Goal: Transaction & Acquisition: Obtain resource

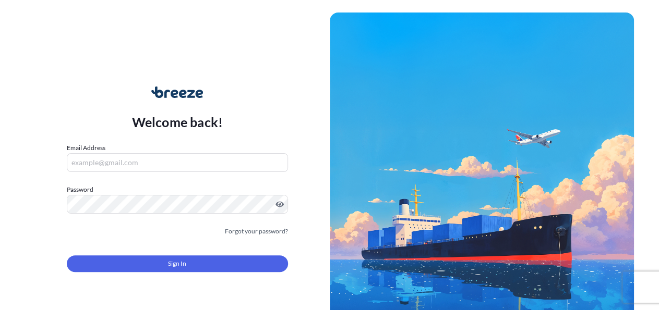
click at [135, 165] on input "Email Address" at bounding box center [177, 162] width 221 height 19
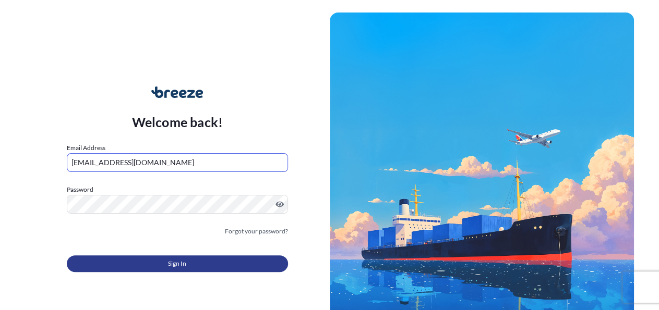
type input "[EMAIL_ADDRESS][DOMAIN_NAME]"
click at [175, 262] on span "Sign In" at bounding box center [177, 264] width 18 height 10
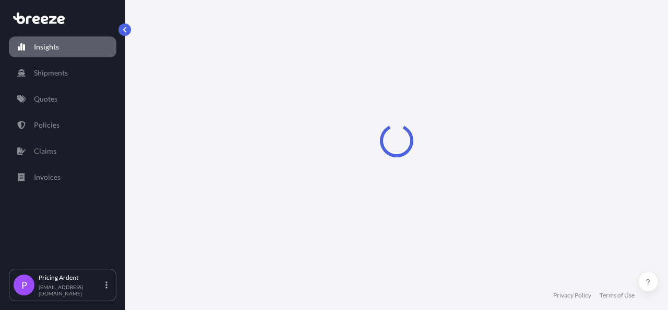
select select "2025"
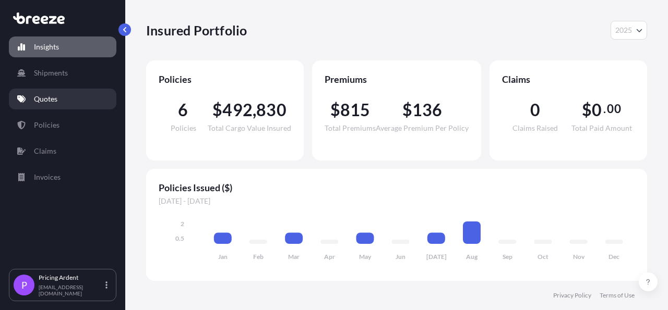
click at [63, 96] on link "Quotes" at bounding box center [62, 99] width 107 height 21
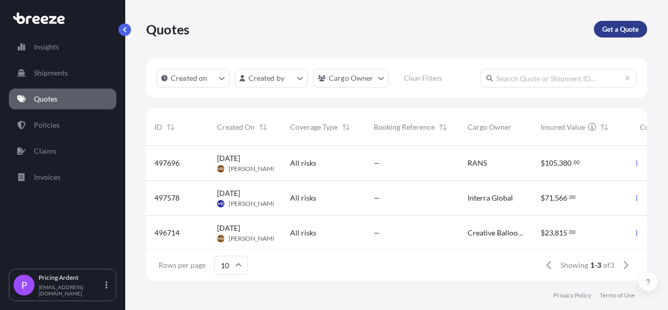
click at [633, 32] on p "Get a Quote" at bounding box center [620, 29] width 37 height 10
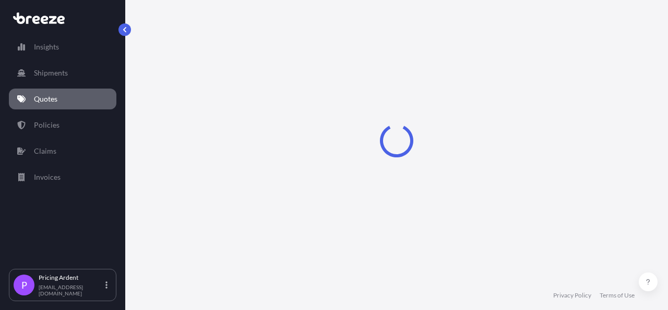
select select "Road"
select select "Sea"
select select "1"
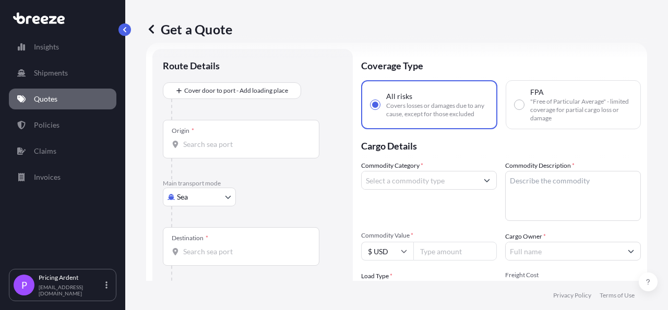
scroll to position [17, 0]
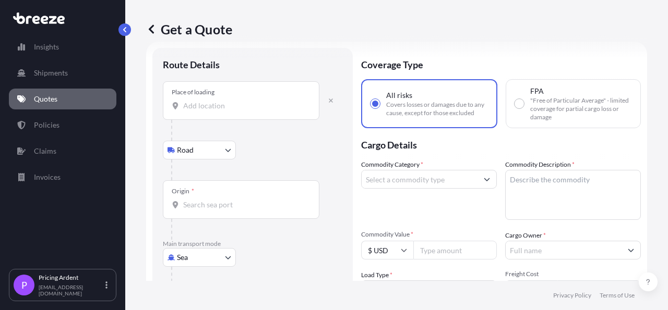
click at [259, 93] on div "Place of loading" at bounding box center [241, 100] width 157 height 39
click at [259, 101] on input "Place of loading" at bounding box center [244, 106] width 123 height 10
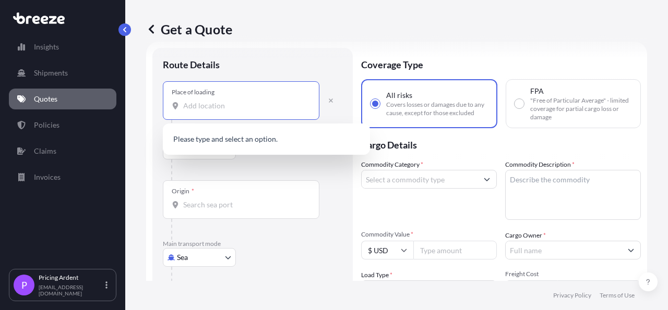
click at [231, 105] on input "Place of loading" at bounding box center [244, 106] width 123 height 10
paste input "[GEOGRAPHIC_DATA], CO 80027"
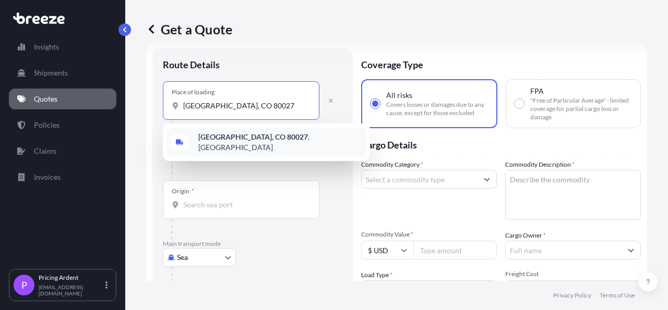
click at [256, 141] on b "[GEOGRAPHIC_DATA], CO 80027" at bounding box center [253, 137] width 110 height 9
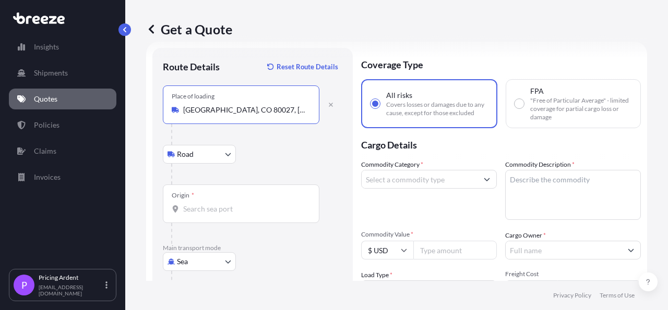
type input "[GEOGRAPHIC_DATA], CO 80027, [GEOGRAPHIC_DATA]"
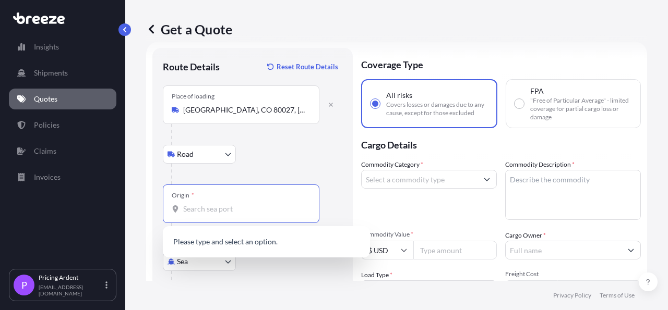
click at [234, 209] on input "Origin *" at bounding box center [244, 209] width 123 height 10
drag, startPoint x: 234, startPoint y: 209, endPoint x: 177, endPoint y: 208, distance: 57.4
click at [183, 208] on input "[GEOGRAPHIC_DATA]" at bounding box center [244, 209] width 123 height 10
type input "[GEOGRAPHIC_DATA]"
click at [183, 210] on input "[GEOGRAPHIC_DATA]" at bounding box center [244, 209] width 123 height 10
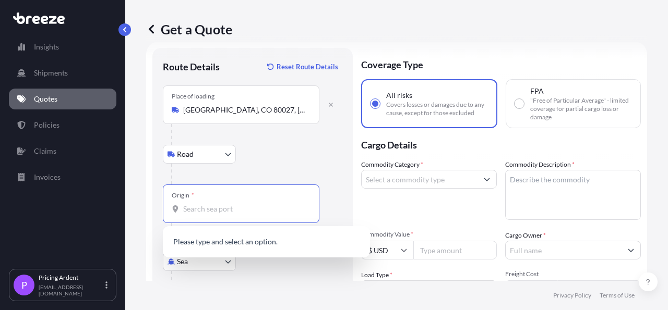
click at [303, 158] on div "Road Road Rail" at bounding box center [252, 154] width 179 height 19
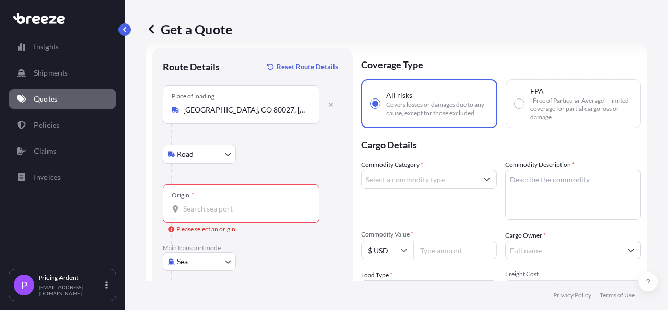
click at [219, 211] on input "Origin * Please select an origin" at bounding box center [244, 209] width 123 height 10
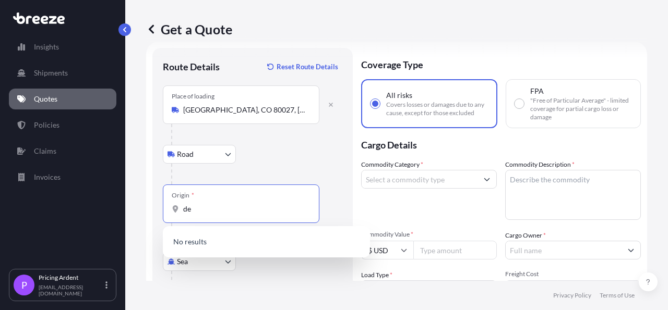
type input "d"
drag, startPoint x: 219, startPoint y: 211, endPoint x: 183, endPoint y: 208, distance: 36.1
click at [183, 208] on input "[GEOGRAPHIC_DATA]" at bounding box center [244, 209] width 123 height 10
type input "[GEOGRAPHIC_DATA]"
click at [328, 158] on div "Road Road Rail" at bounding box center [252, 154] width 179 height 19
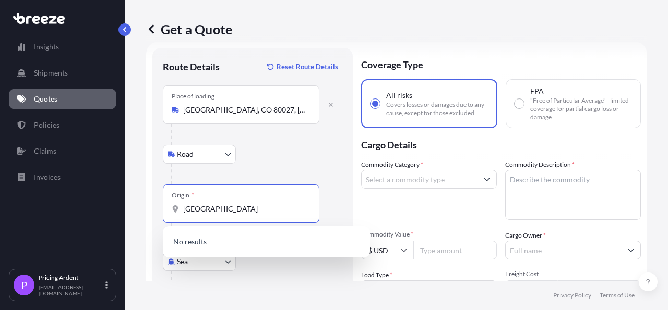
click at [185, 210] on input "[GEOGRAPHIC_DATA]" at bounding box center [244, 209] width 123 height 10
click at [287, 262] on div "Sea Sea Air Road Rail" at bounding box center [252, 261] width 179 height 19
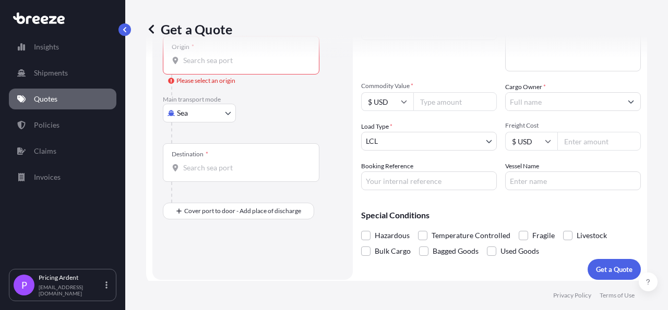
scroll to position [171, 0]
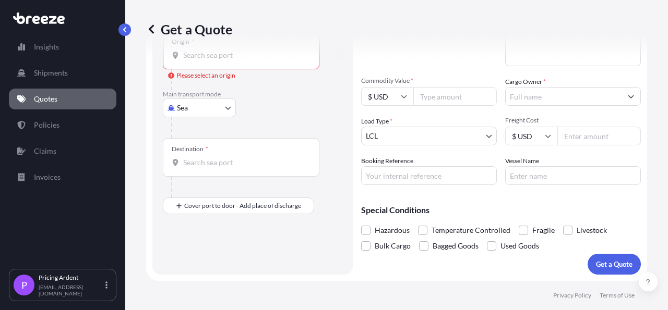
click at [234, 163] on input "Destination *" at bounding box center [244, 163] width 123 height 10
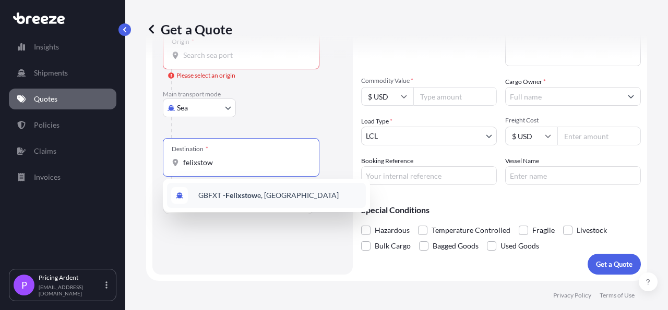
click at [283, 195] on span "GBFXT - Felixstow e, [GEOGRAPHIC_DATA]" at bounding box center [268, 195] width 140 height 10
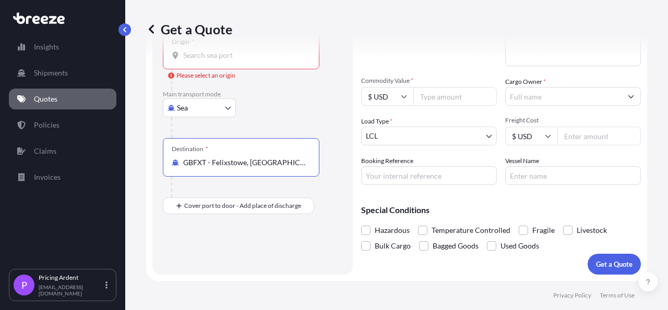
type input "GBFXT - Felixstowe, [GEOGRAPHIC_DATA]"
click at [303, 110] on div "Sea Sea Air Road Rail" at bounding box center [252, 108] width 179 height 19
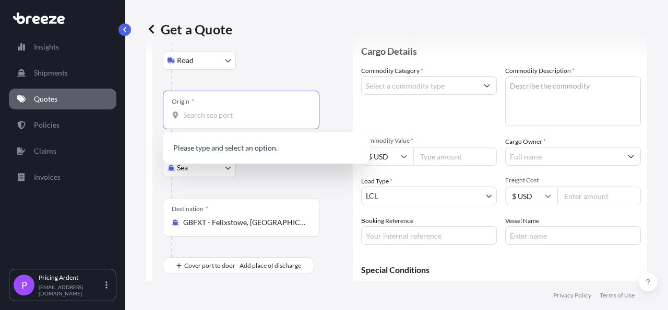
click at [224, 117] on input "Origin * Please select an origin" at bounding box center [244, 115] width 123 height 10
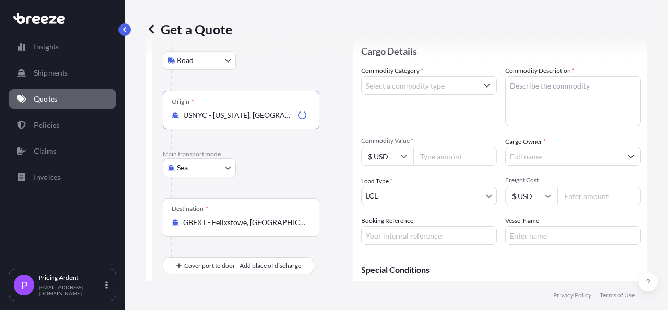
type input "USNYC - [US_STATE], [GEOGRAPHIC_DATA]"
click at [334, 154] on p "Main transport mode" at bounding box center [252, 154] width 179 height 8
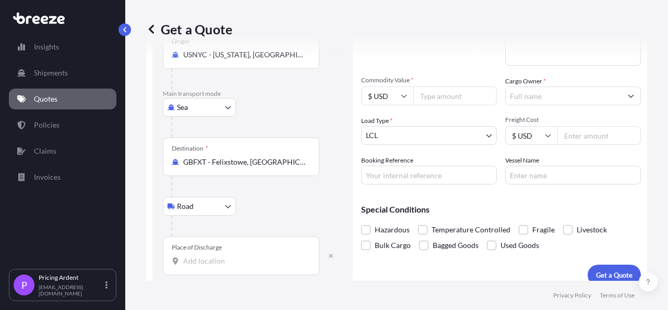
click at [225, 260] on input "Place of Discharge" at bounding box center [244, 261] width 123 height 10
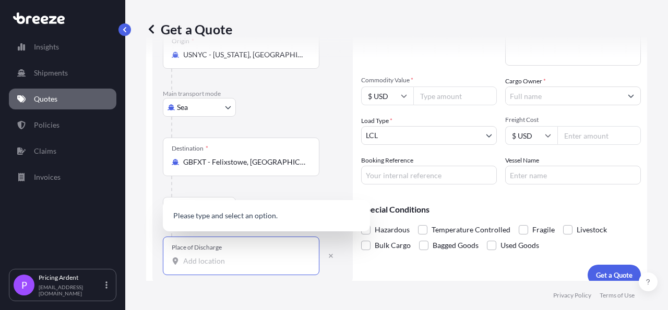
paste input "[STREET_ADDRESS]"
click at [250, 215] on b "[STREET_ADDRESS]" at bounding box center [231, 214] width 66 height 9
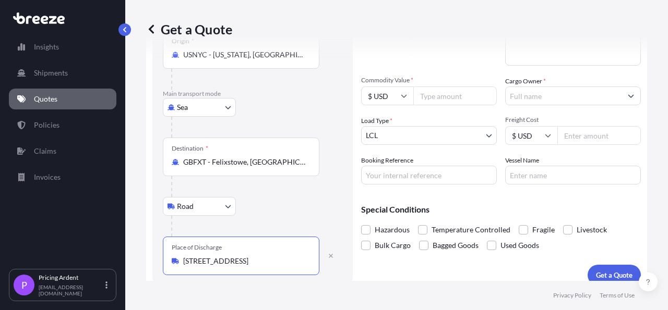
type input "[STREET_ADDRESS]"
click at [647, 172] on div "Get a Quote Route Details Reset Route Details Place of loading [GEOGRAPHIC_DATA…" at bounding box center [396, 140] width 543 height 281
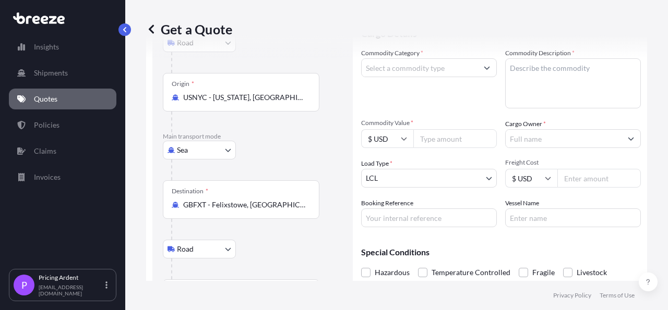
scroll to position [111, 0]
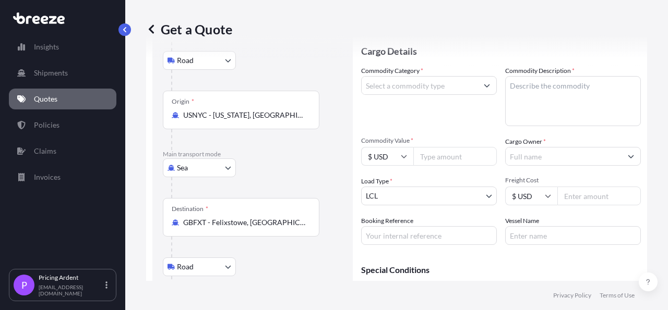
click at [425, 196] on body "0 options available. 1 option available. Insights Shipments Quotes Policies Cla…" at bounding box center [334, 155] width 668 height 310
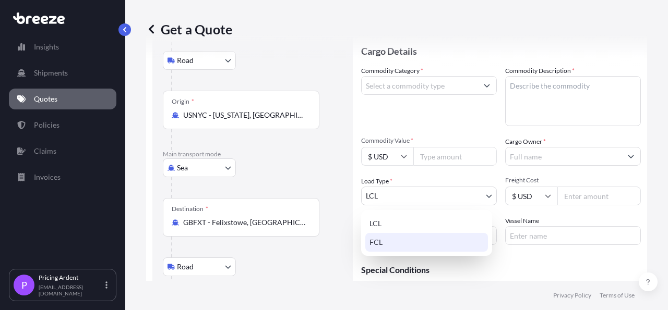
click at [402, 242] on div "FCL" at bounding box center [426, 242] width 123 height 19
select select "2"
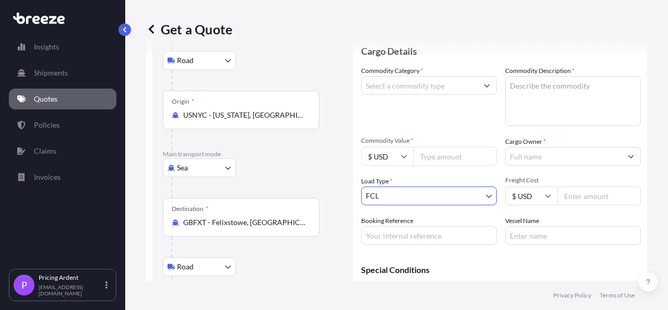
click at [566, 103] on textarea "Commodity Description *" at bounding box center [573, 101] width 136 height 50
type textarea "machine"
click at [406, 84] on input "Commodity Category *" at bounding box center [420, 85] width 116 height 19
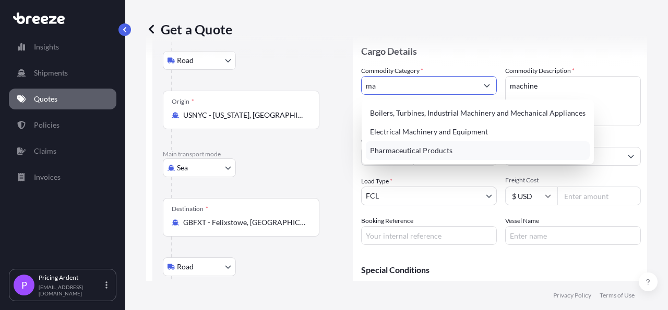
type input "m"
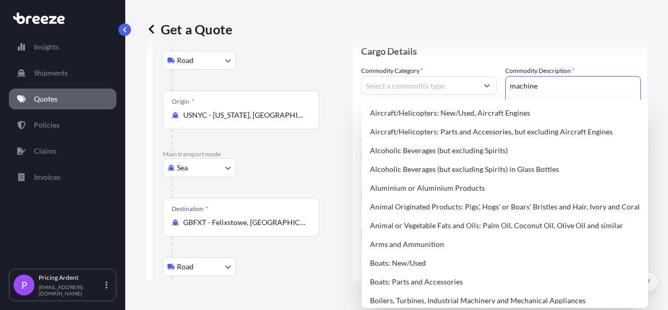
click at [574, 88] on textarea "machine" at bounding box center [573, 101] width 136 height 50
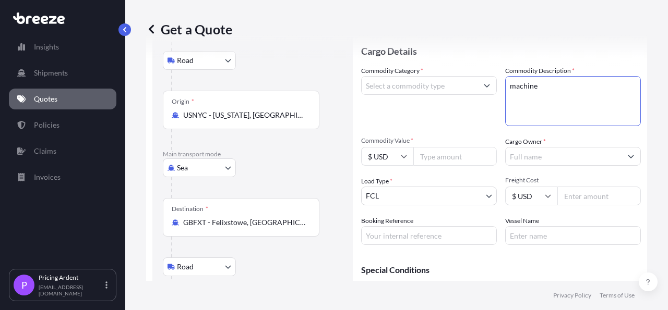
click at [507, 88] on textarea "machine" at bounding box center [573, 101] width 136 height 50
type textarea "printer machine"
click at [416, 87] on input "Commodity Category *" at bounding box center [420, 85] width 116 height 19
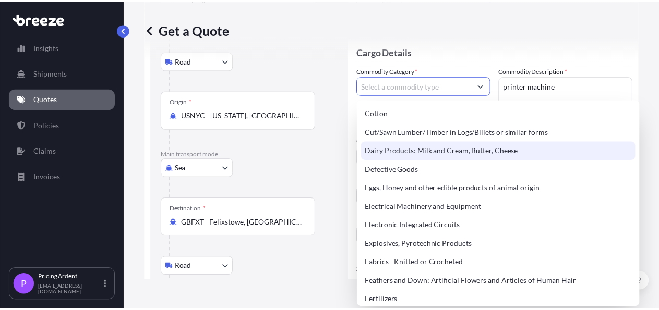
scroll to position [605, 0]
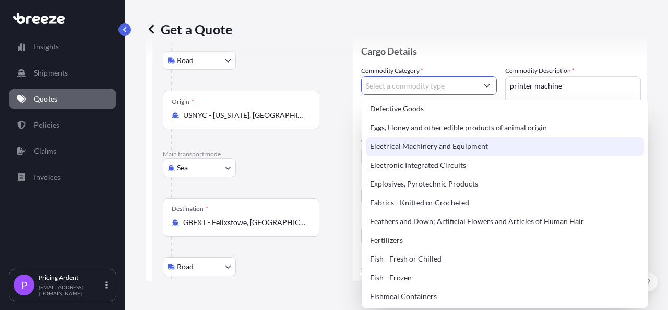
click at [486, 156] on div "Electrical Machinery and Equipment" at bounding box center [505, 146] width 278 height 19
type input "Electrical Machinery and Equipment"
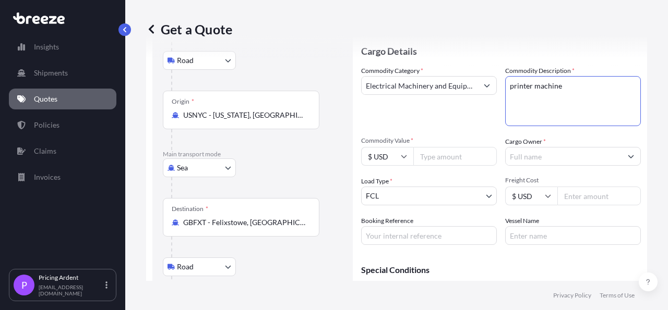
click at [580, 87] on textarea "printer machine" at bounding box center [573, 101] width 136 height 50
drag, startPoint x: 560, startPoint y: 88, endPoint x: 503, endPoint y: 90, distance: 56.4
click at [505, 90] on textarea "printer machine" at bounding box center [573, 101] width 136 height 50
paste textarea "HP S1000 printer."
type textarea "HP S1000 printer machine"
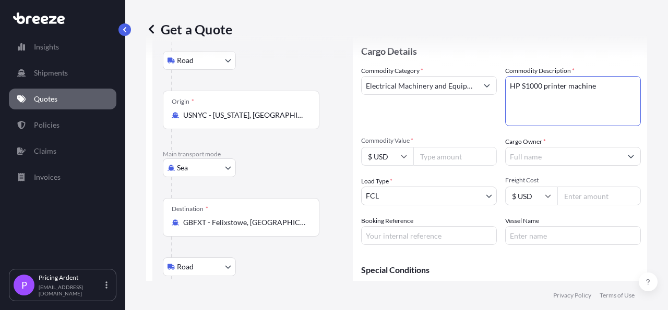
click at [567, 160] on input "Cargo Owner *" at bounding box center [564, 156] width 116 height 19
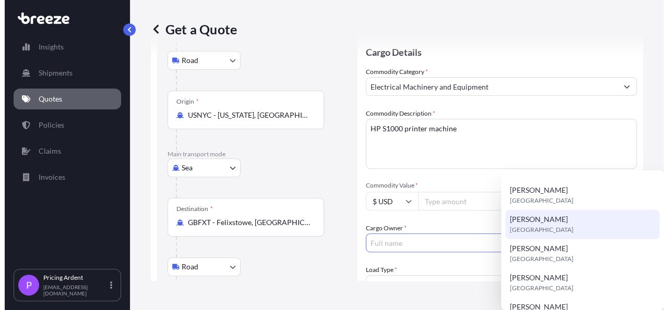
scroll to position [0, 0]
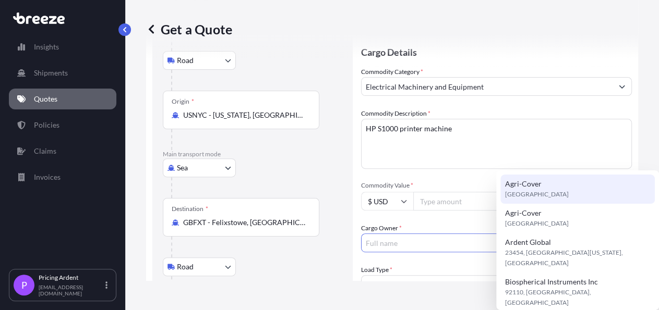
click at [548, 234] on input "Cargo Owner *" at bounding box center [487, 243] width 251 height 19
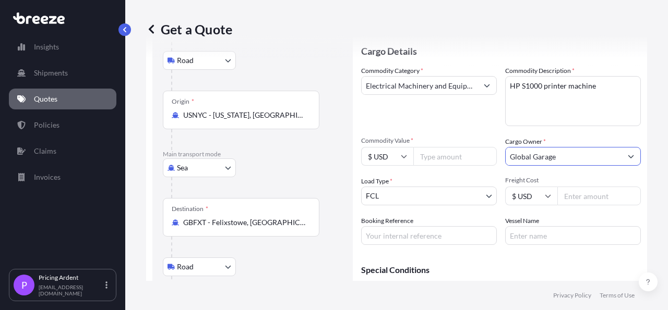
type input "Global Garage"
click at [616, 139] on div "Cargo Owner * Global Garage" at bounding box center [573, 151] width 136 height 29
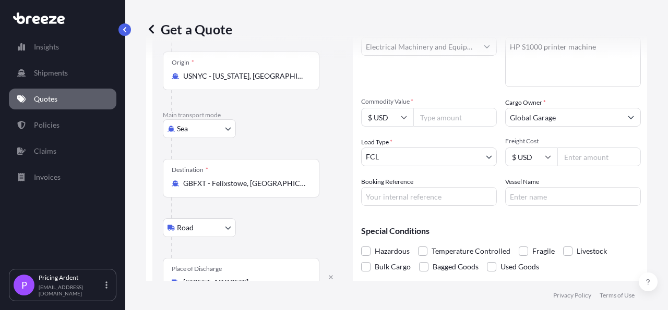
scroll to position [171, 0]
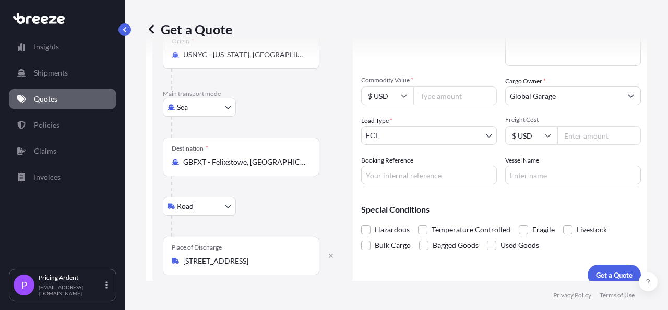
click at [593, 138] on input "Freight Cost" at bounding box center [598, 135] width 83 height 19
click at [443, 102] on input "Commodity Value *" at bounding box center [454, 96] width 83 height 19
type input "39"
click at [581, 136] on input "Freight Cost" at bounding box center [598, 135] width 83 height 19
type input "8375"
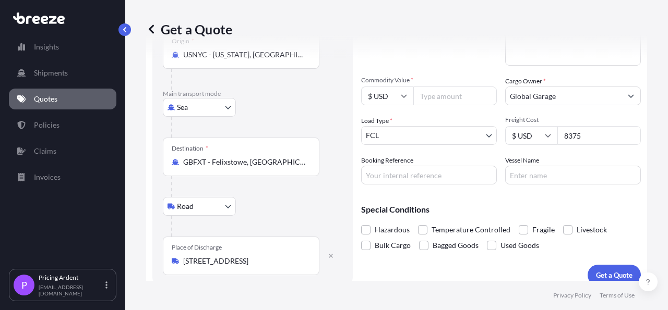
click at [566, 156] on div "Commodity Category * Electrical Machinery and Equipment Commodity Description *…" at bounding box center [501, 94] width 280 height 179
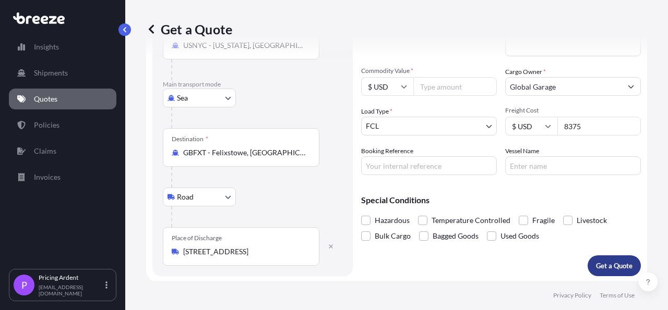
click at [606, 263] on p "Get a Quote" at bounding box center [614, 266] width 37 height 10
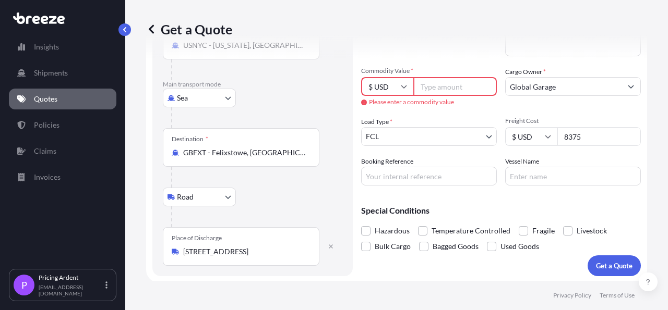
click at [456, 86] on input "Commodity Value *" at bounding box center [454, 86] width 83 height 19
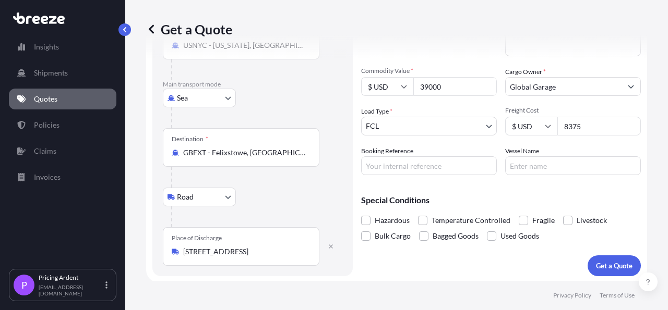
type input "39000"
click at [645, 191] on div "Get a Quote Route Details Reset Route Details Place of loading [GEOGRAPHIC_DATA…" at bounding box center [396, 140] width 543 height 281
click at [613, 261] on p "Get a Quote" at bounding box center [614, 266] width 37 height 10
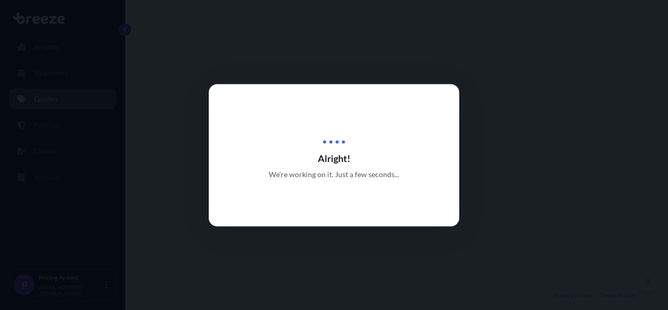
select select "Road"
select select "Sea"
select select "Road"
select select "2"
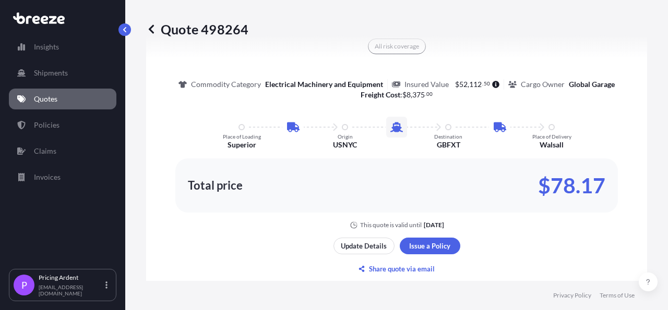
scroll to position [658, 0]
